Goal: Contribute content: Add original content to the website for others to see

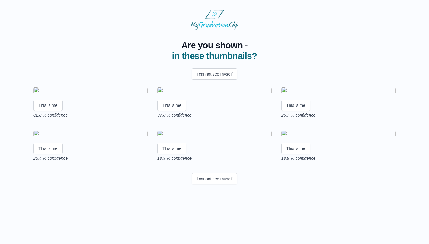
click at [73, 95] on img at bounding box center [90, 91] width 114 height 8
click at [46, 111] on button "This is me" at bounding box center [47, 105] width 29 height 11
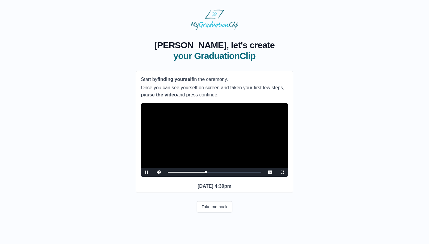
click at [212, 158] on video "Video Player" at bounding box center [214, 140] width 147 height 74
click at [147, 172] on span "Video Player" at bounding box center [147, 172] width 0 height 0
click at [204, 173] on div "0:41:09 Progress : 0%" at bounding box center [186, 172] width 36 height 1
click at [147, 172] on span "Video Player" at bounding box center [147, 172] width 0 height 0
click at [207, 173] on div "Loaded : 0% 0:44:33 0:41:41 Progress : 0%" at bounding box center [215, 172] width 94 height 1
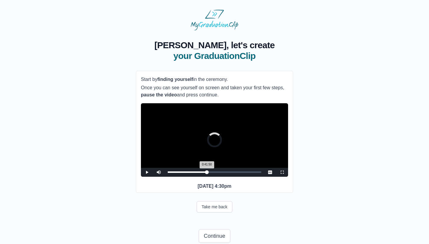
click at [204, 173] on div "0:41:50 Progress : 0%" at bounding box center [187, 172] width 39 height 1
click at [202, 173] on div "0:41:51 Progress : 0%" at bounding box center [186, 172] width 37 height 1
click at [202, 173] on div "0:39:06 Progress : 0%" at bounding box center [185, 172] width 34 height 1
click at [213, 213] on button "Take me back" at bounding box center [215, 206] width 36 height 11
click at [147, 172] on span "Video Player" at bounding box center [147, 172] width 0 height 0
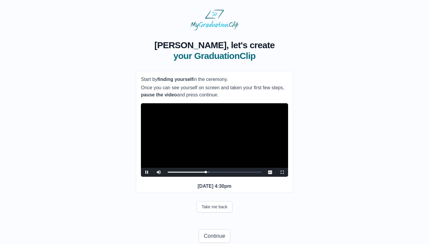
click at [147, 172] on span "Video Player" at bounding box center [147, 172] width 0 height 0
click at [206, 173] on div "0:43:11 Progress : 0%" at bounding box center [187, 172] width 38 height 1
click at [147, 172] on span "Video Player" at bounding box center [147, 172] width 0 height 0
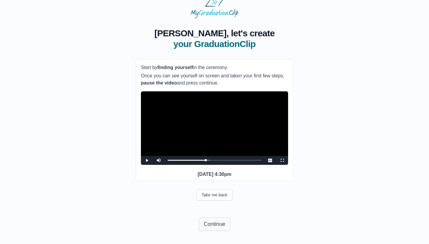
scroll to position [23, 0]
click at [223, 220] on button "Continue" at bounding box center [215, 224] width 32 height 14
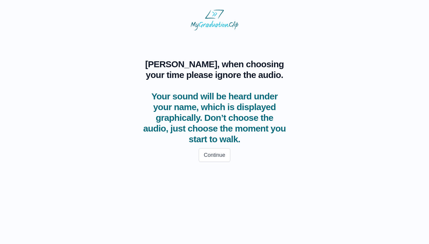
scroll to position [0, 0]
click at [220, 156] on button "Continue" at bounding box center [215, 155] width 32 height 14
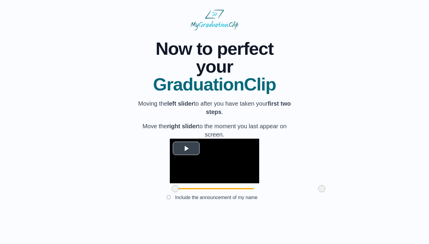
scroll to position [22, 0]
drag, startPoint x: 141, startPoint y: 210, endPoint x: 200, endPoint y: 211, distance: 59.0
click at [231, 192] on span at bounding box center [234, 188] width 7 height 7
drag, startPoint x: 289, startPoint y: 211, endPoint x: 286, endPoint y: 211, distance: 3.3
click at [315, 192] on span at bounding box center [318, 188] width 7 height 7
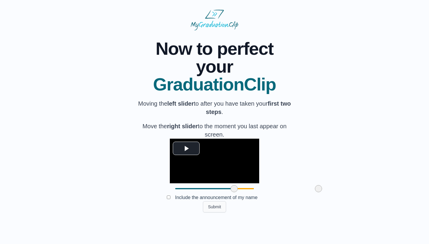
click at [220, 213] on button "Submit" at bounding box center [214, 206] width 23 height 11
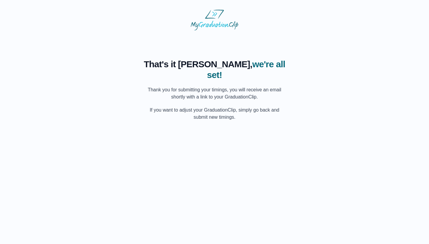
scroll to position [0, 0]
click at [266, 86] on p "Thank you for submitting your timings, you will receive an email shortly with a…" at bounding box center [214, 93] width 143 height 14
click at [234, 130] on html "That's it Maryann, we're all set! Thank you for submitting your timings, you wi…" at bounding box center [214, 65] width 429 height 130
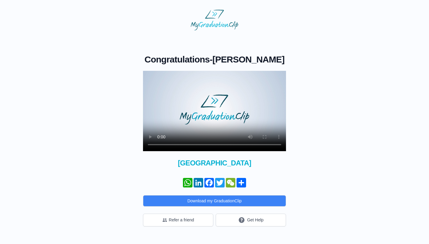
click at [210, 124] on video at bounding box center [214, 111] width 143 height 80
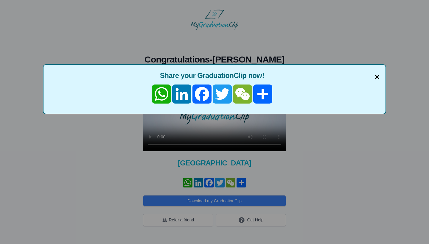
click at [376, 77] on span "×" at bounding box center [377, 77] width 5 height 13
